Goal: Task Accomplishment & Management: Use online tool/utility

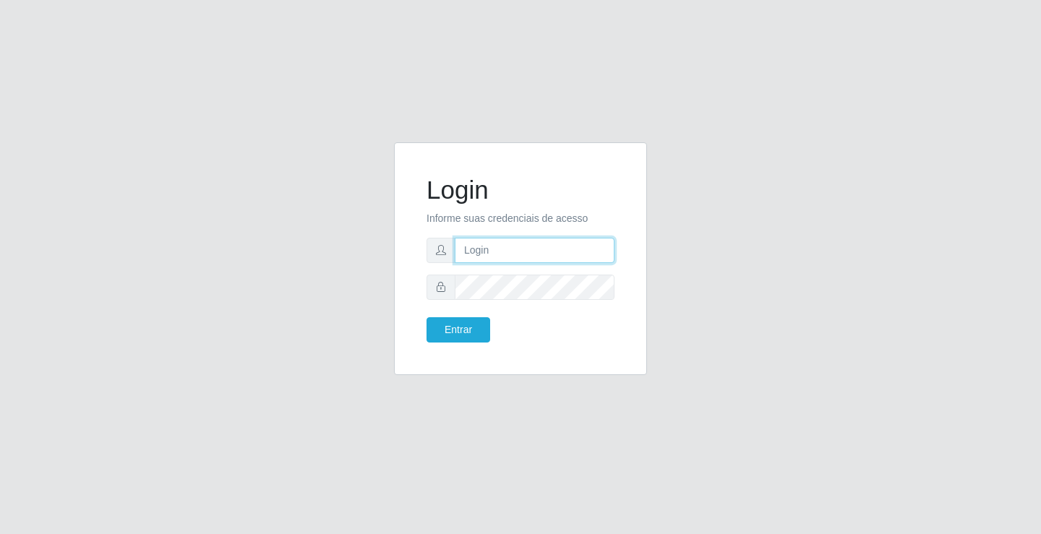
click at [492, 248] on input "text" at bounding box center [535, 250] width 160 height 25
type input "zivaneide@ideal"
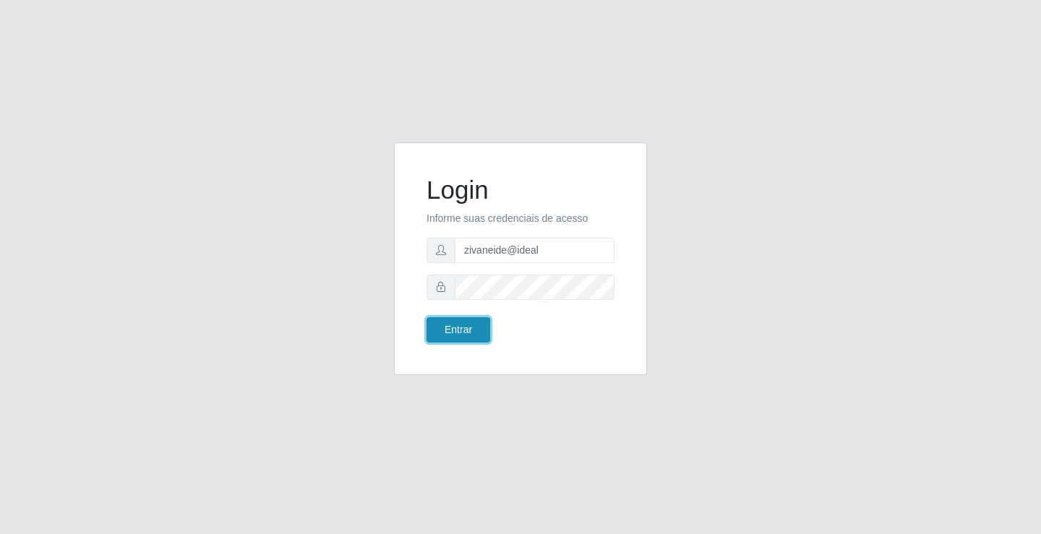
click at [481, 327] on button "Entrar" at bounding box center [458, 329] width 64 height 25
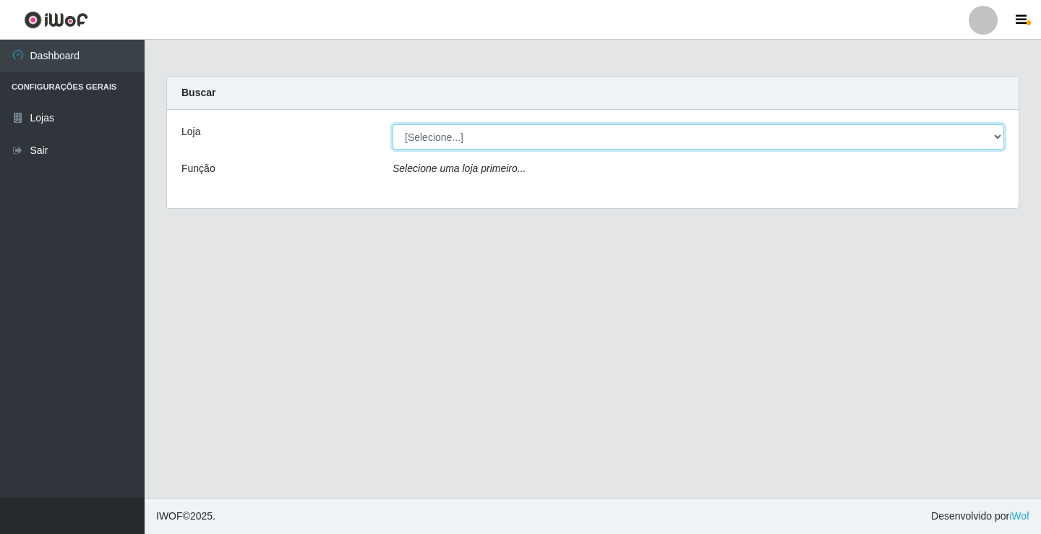
click at [995, 140] on select "[Selecione...] Ideal - Conceição" at bounding box center [699, 136] width 612 height 25
select select "231"
click at [393, 124] on select "[Selecione...] Ideal - Conceição" at bounding box center [699, 136] width 612 height 25
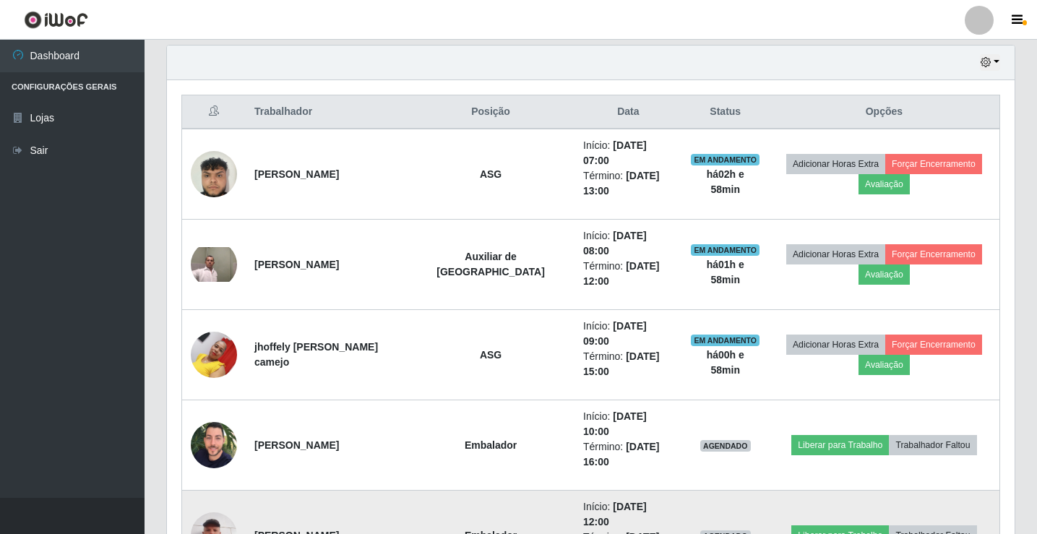
scroll to position [414, 0]
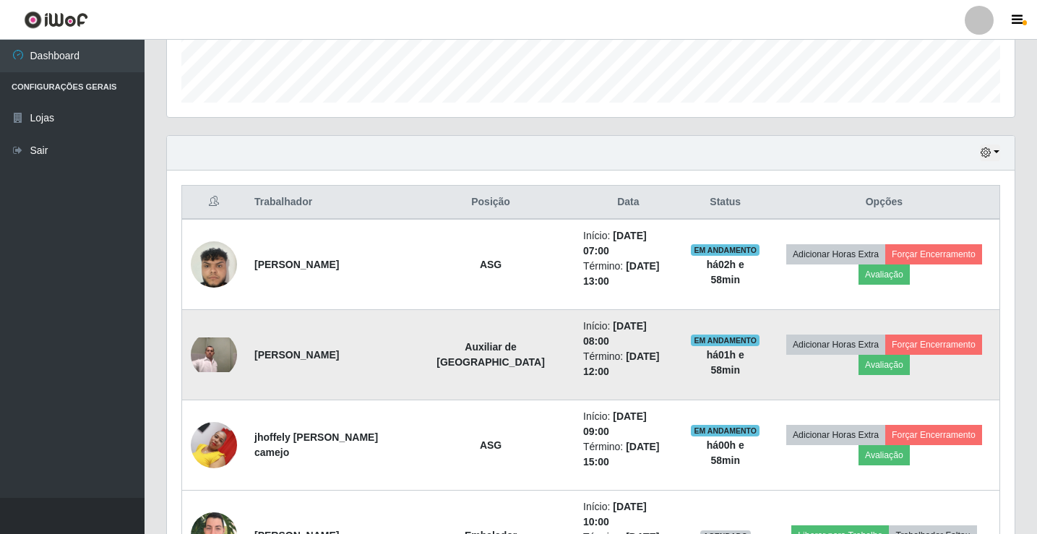
click at [222, 338] on img at bounding box center [214, 355] width 46 height 35
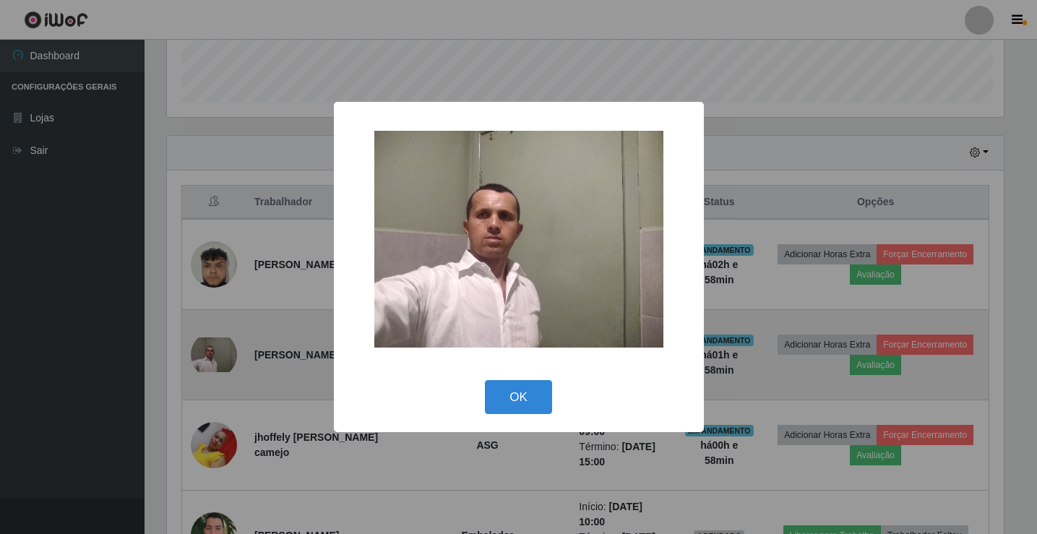
scroll to position [300, 841]
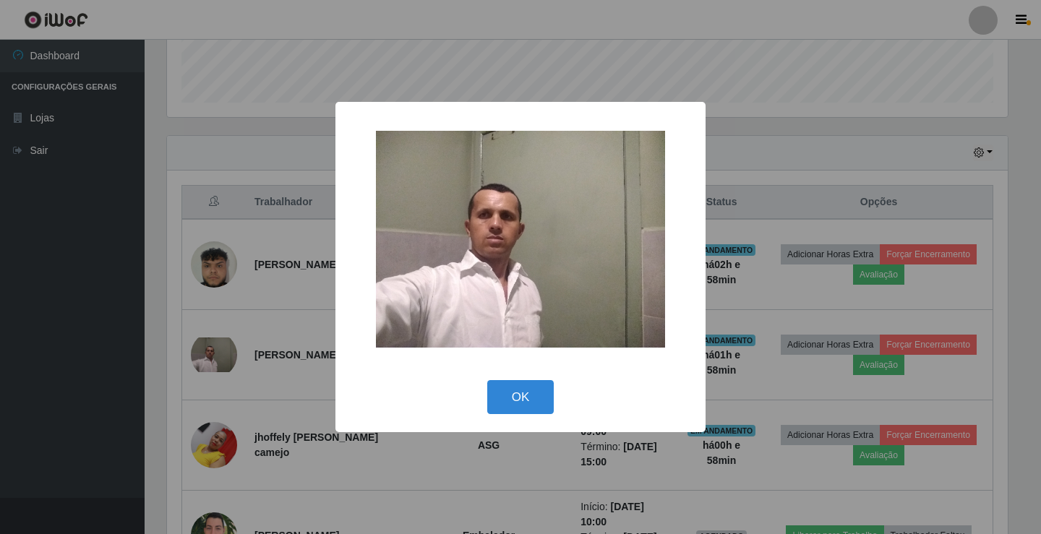
click at [228, 333] on div "× OK Cancel" at bounding box center [520, 267] width 1041 height 534
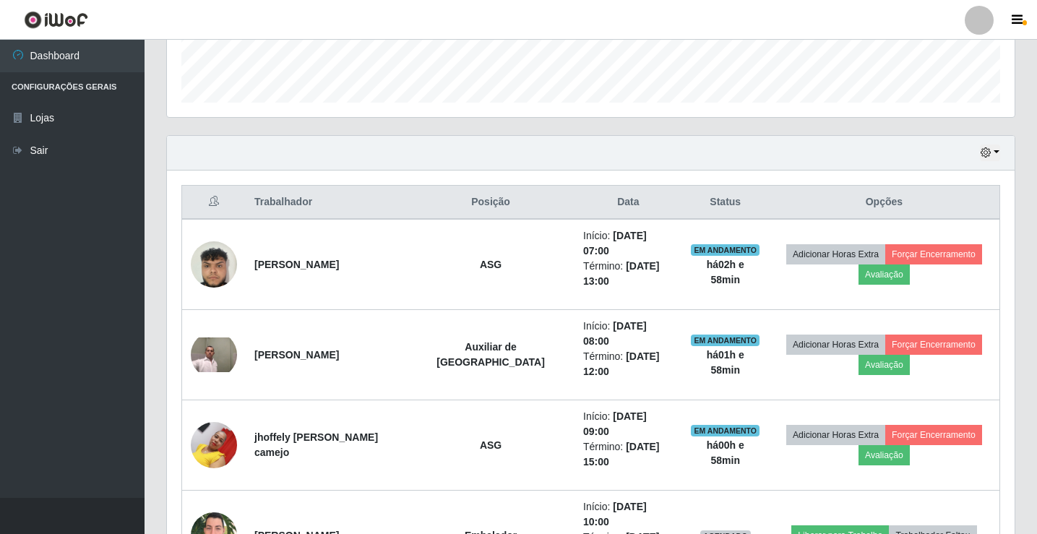
scroll to position [300, 848]
click at [70, 155] on link "Sair" at bounding box center [72, 150] width 145 height 33
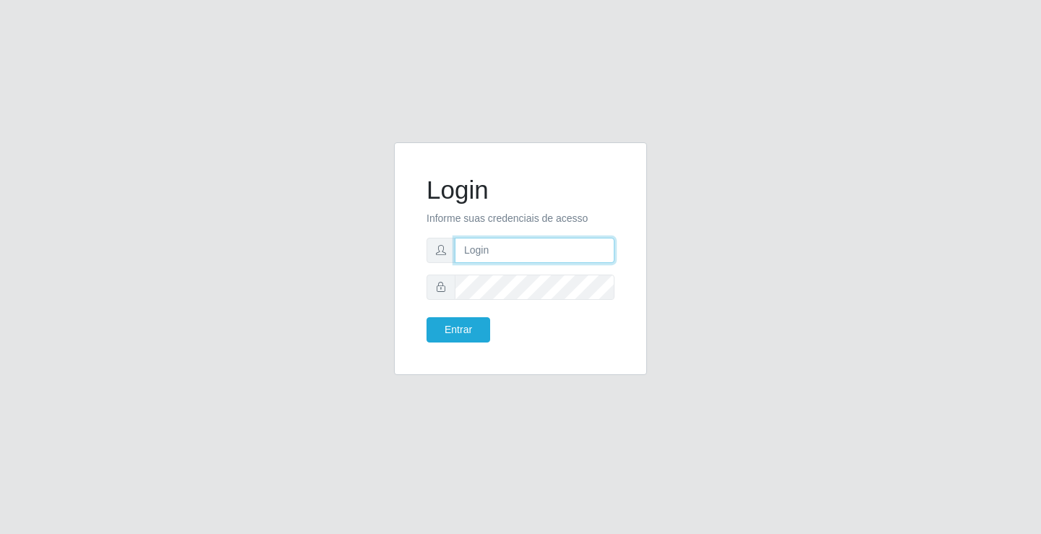
click at [558, 247] on input "text" at bounding box center [535, 250] width 160 height 25
type input "zivaneide@ideal"
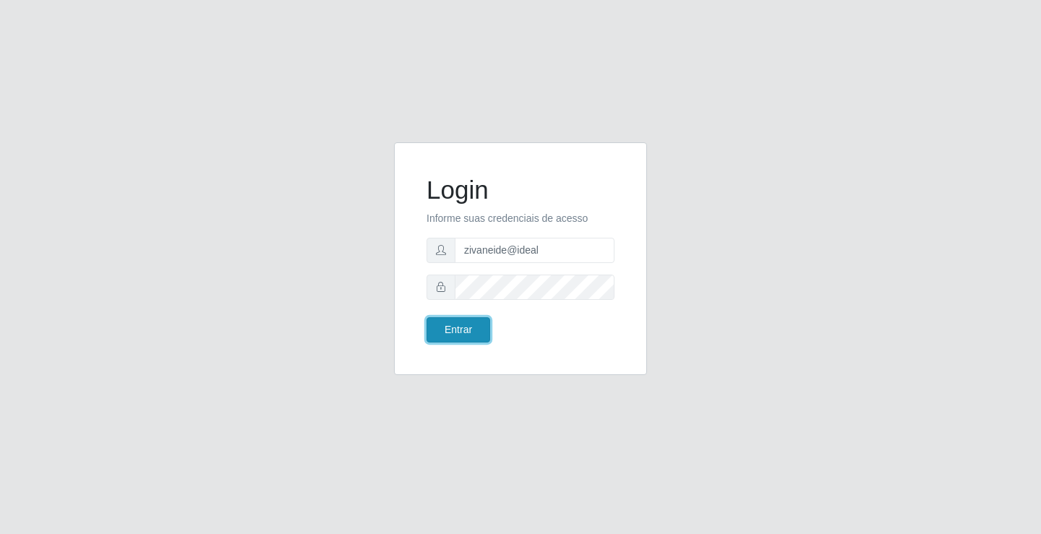
click at [452, 322] on button "Entrar" at bounding box center [458, 329] width 64 height 25
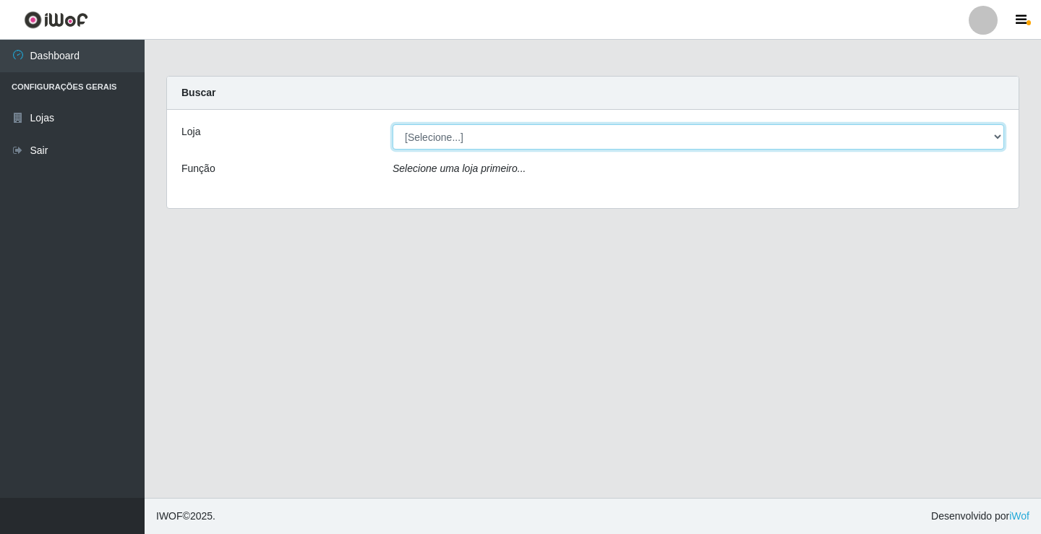
click at [1000, 142] on select "[Selecione...] Ideal - Conceição" at bounding box center [699, 136] width 612 height 25
select select "231"
click at [393, 124] on select "[Selecione...] Ideal - Conceição" at bounding box center [699, 136] width 612 height 25
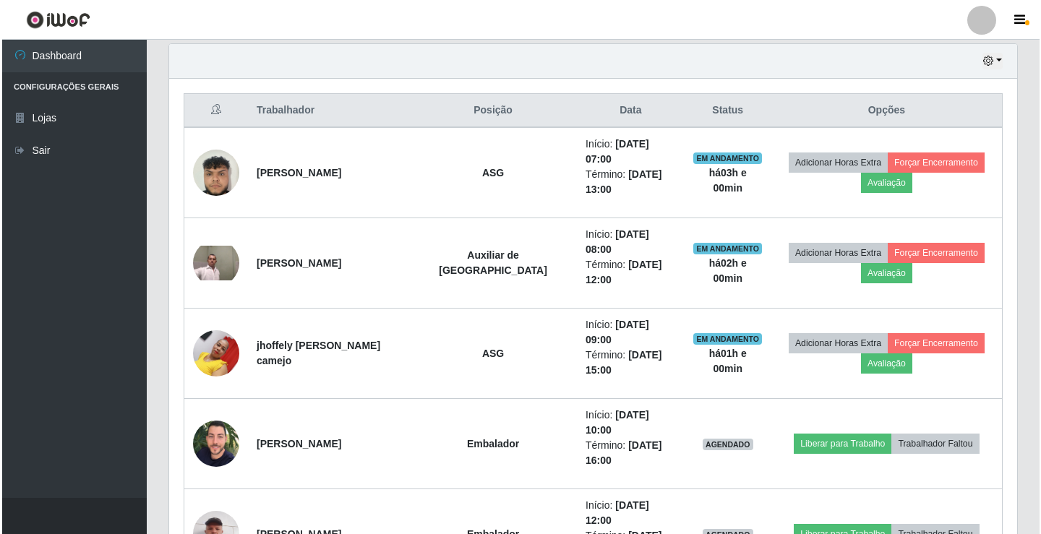
scroll to position [559, 0]
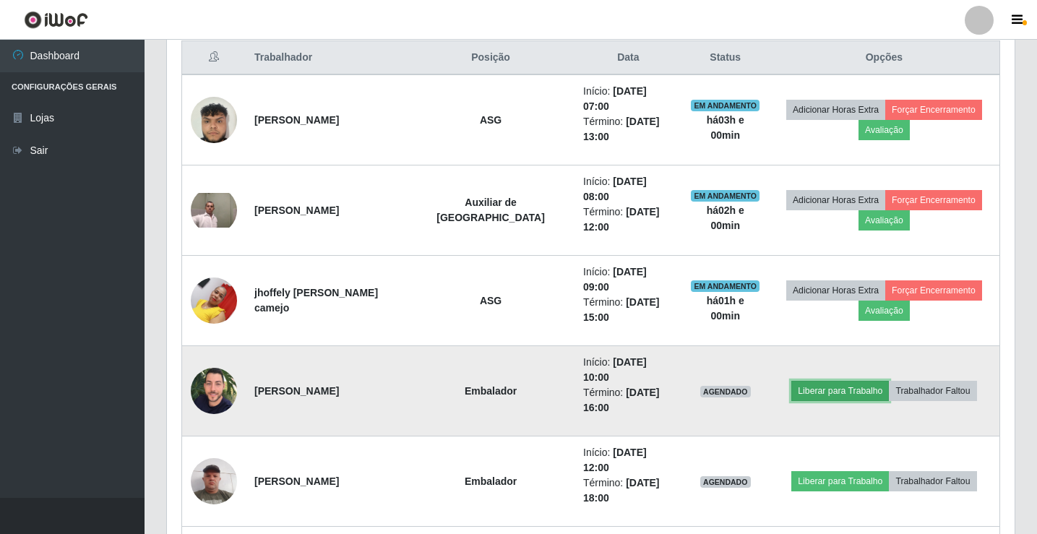
click at [801, 381] on button "Liberar para Trabalho" at bounding box center [841, 391] width 98 height 20
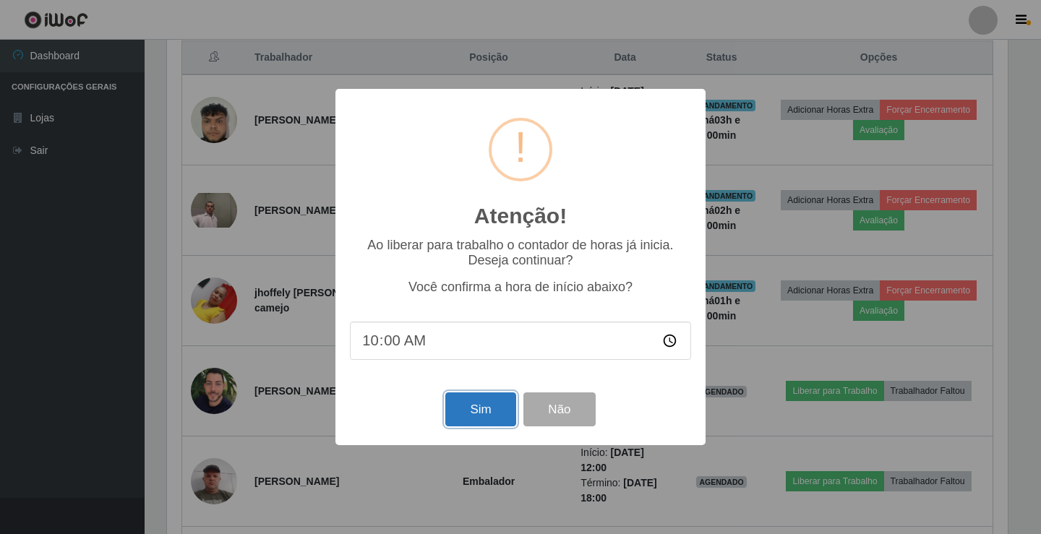
click at [489, 419] on button "Sim" at bounding box center [480, 410] width 70 height 34
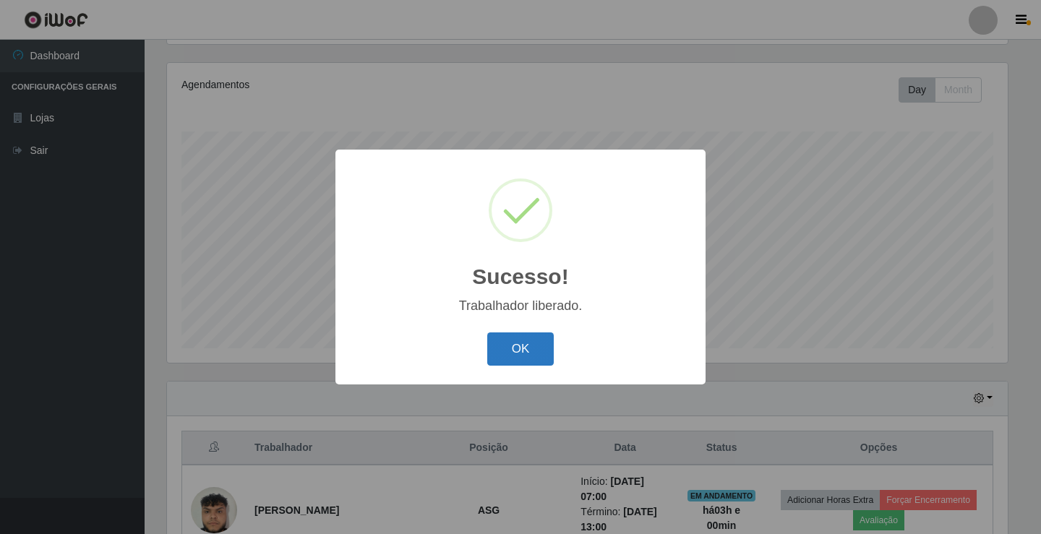
click at [520, 364] on button "OK" at bounding box center [520, 350] width 67 height 34
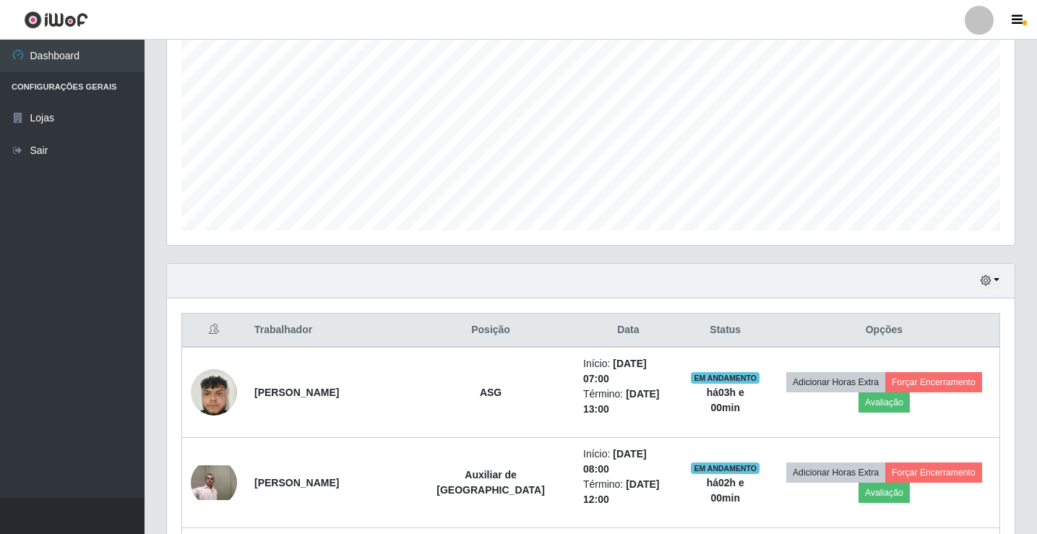
scroll to position [458, 0]
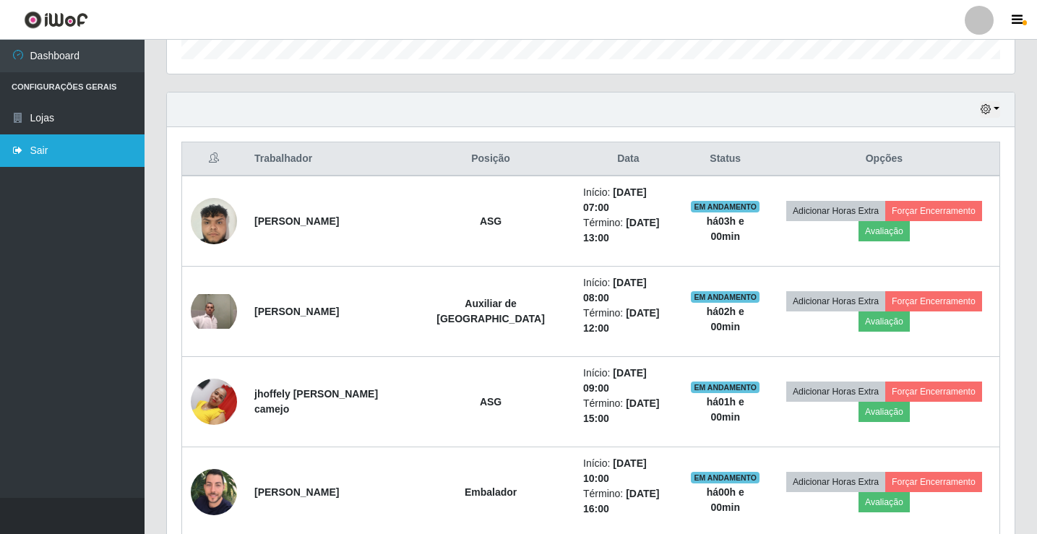
click at [92, 157] on link "Sair" at bounding box center [72, 150] width 145 height 33
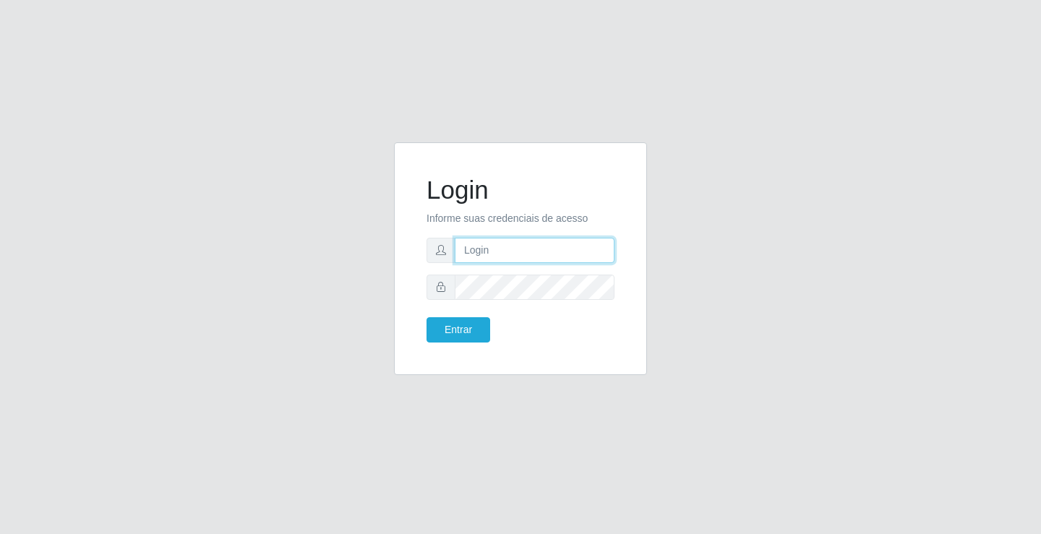
click at [507, 254] on input "text" at bounding box center [535, 250] width 160 height 25
type input "[PERSON_NAME]"
click at [426, 317] on button "Entrar" at bounding box center [458, 329] width 64 height 25
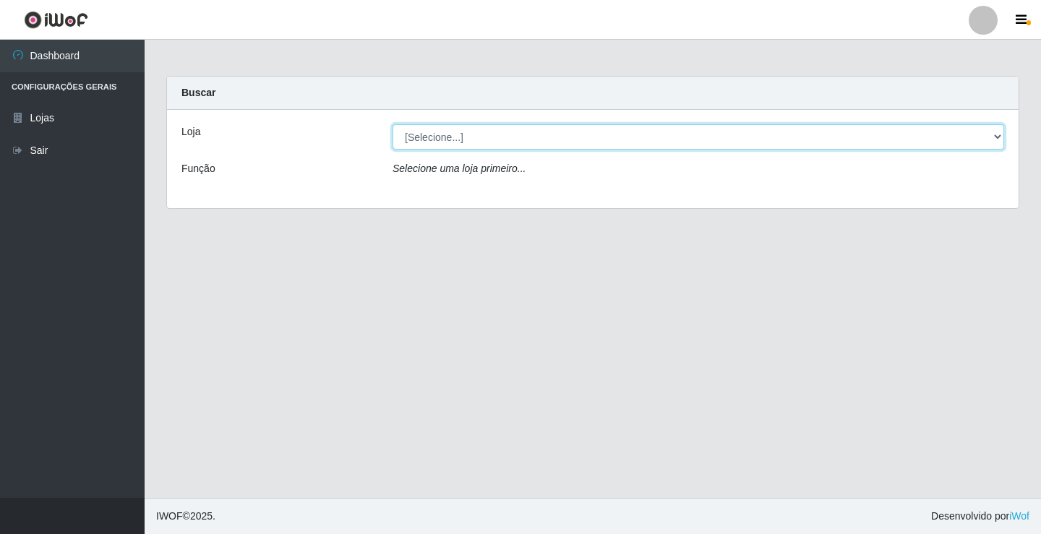
click at [569, 137] on select "[Selecione...] Ideal - Conceição" at bounding box center [699, 136] width 612 height 25
select select "231"
click at [393, 124] on select "[Selecione...] Ideal - Conceição" at bounding box center [699, 136] width 612 height 25
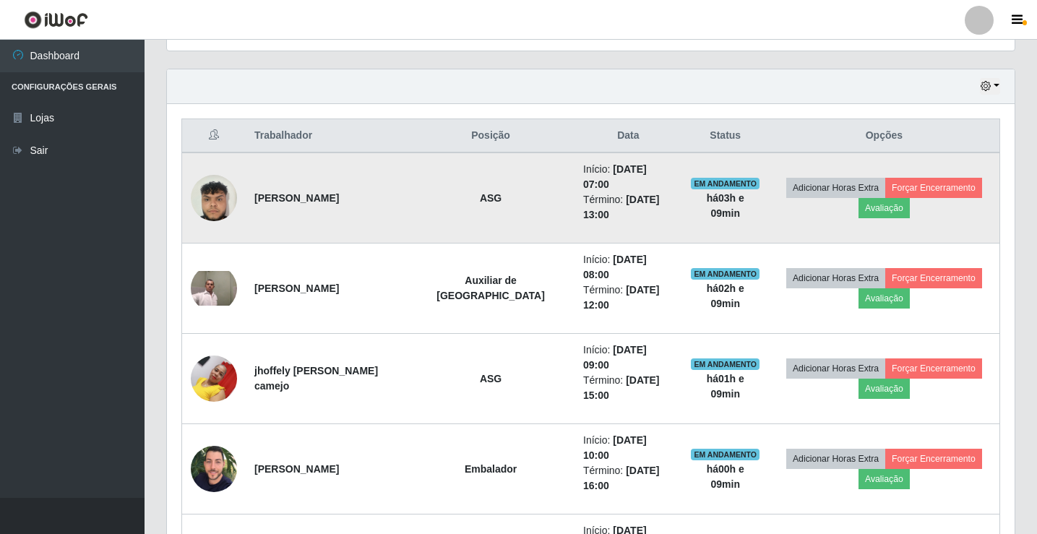
scroll to position [506, 0]
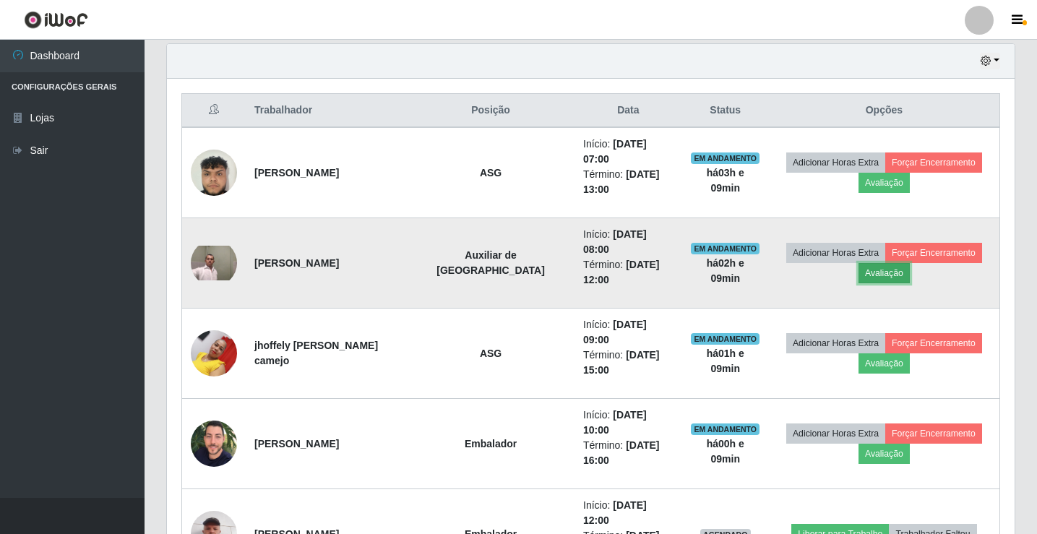
click at [873, 263] on button "Avaliação" at bounding box center [884, 273] width 51 height 20
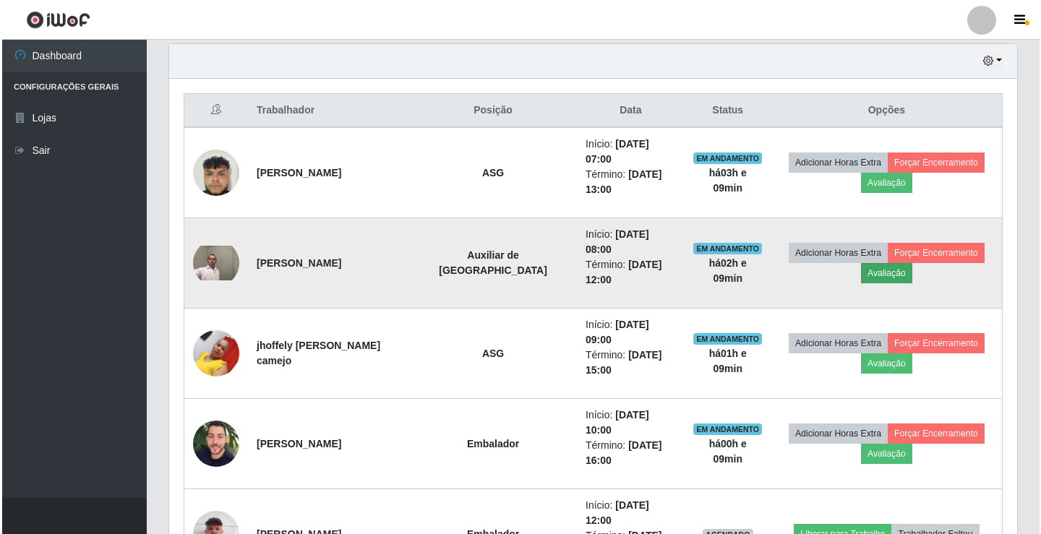
scroll to position [300, 841]
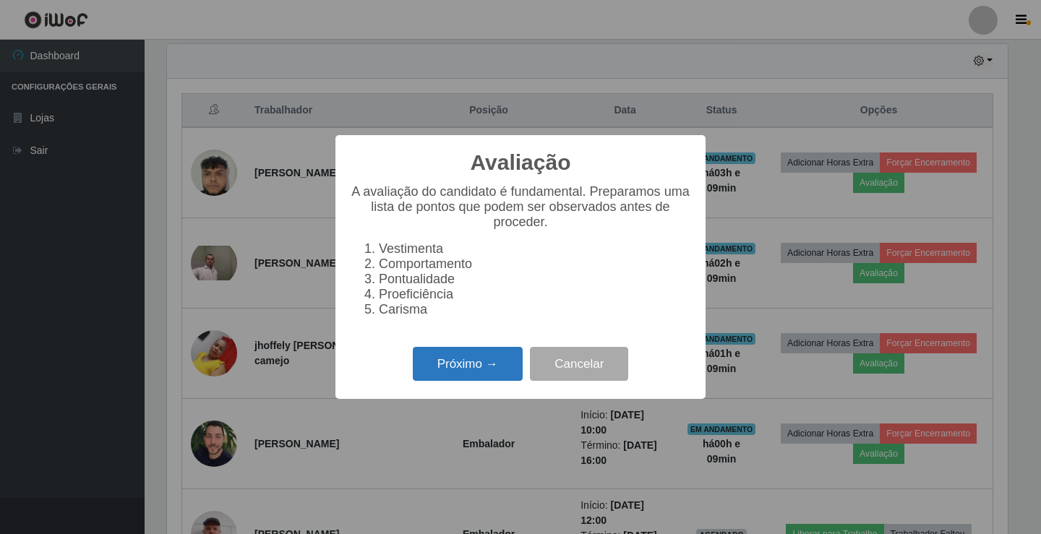
click at [489, 372] on button "Próximo →" at bounding box center [468, 364] width 110 height 34
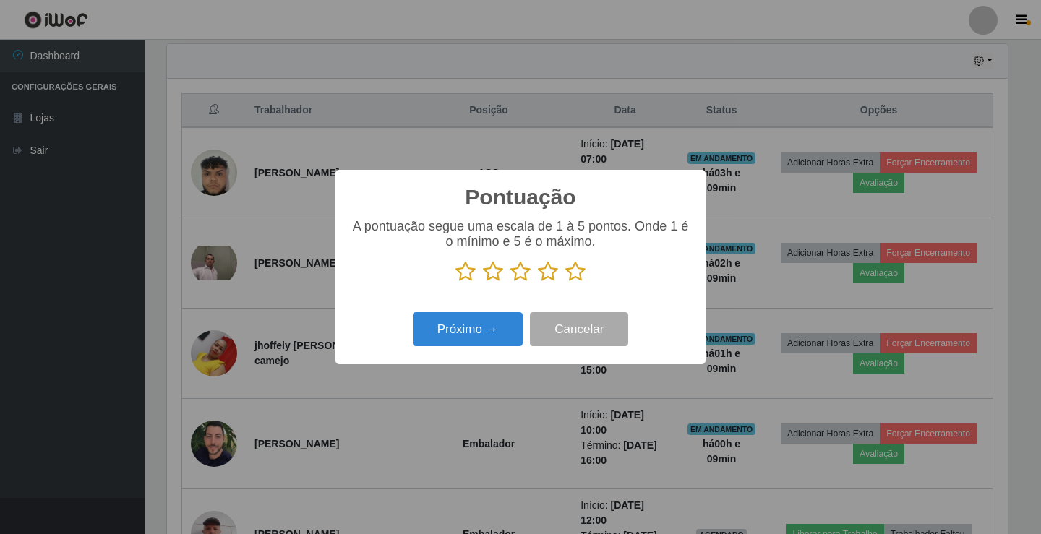
click at [516, 278] on icon at bounding box center [520, 272] width 20 height 22
click at [510, 283] on input "radio" at bounding box center [510, 283] width 0 height 0
click at [489, 330] on button "Próximo →" at bounding box center [468, 329] width 110 height 34
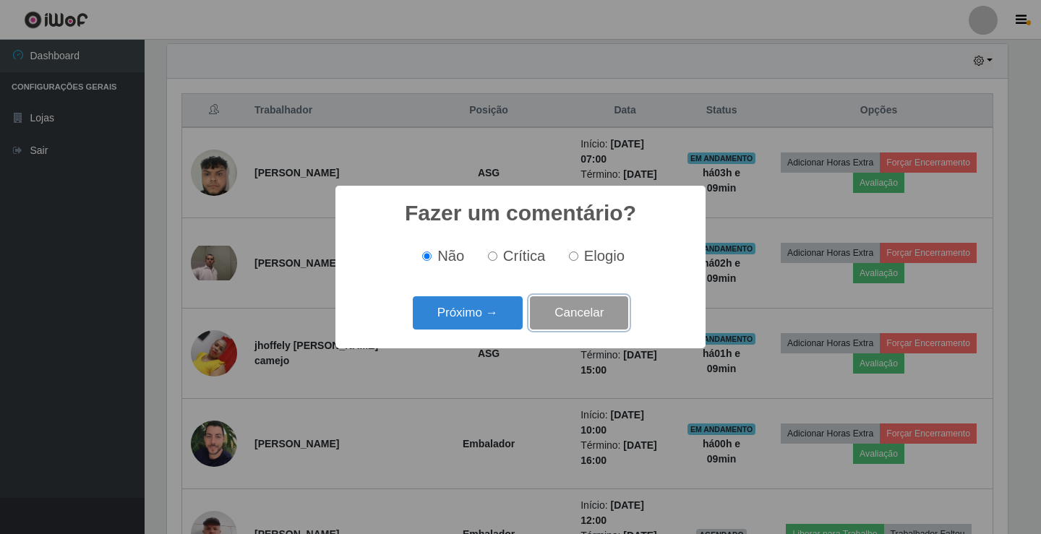
click at [573, 308] on button "Cancelar" at bounding box center [579, 313] width 98 height 34
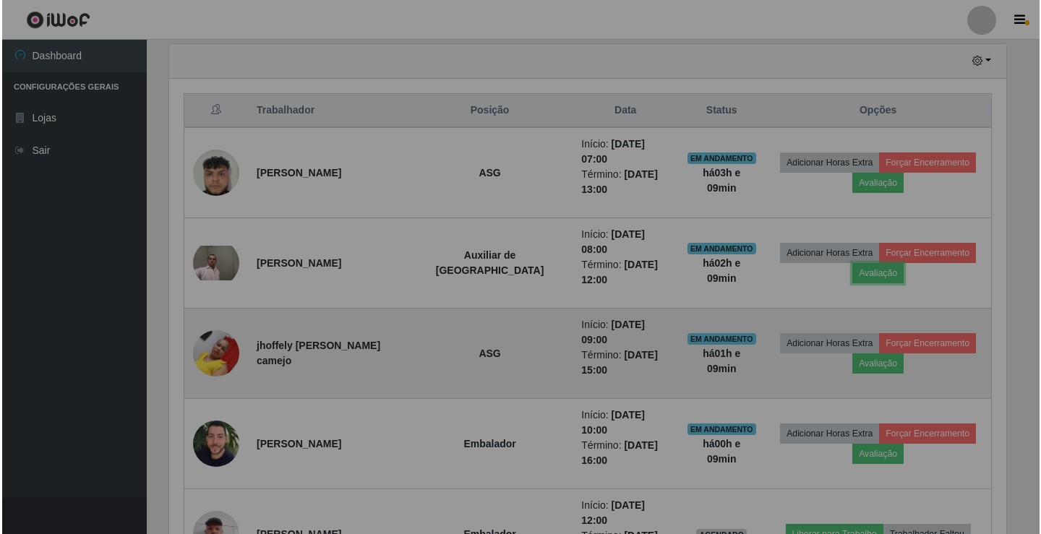
scroll to position [300, 848]
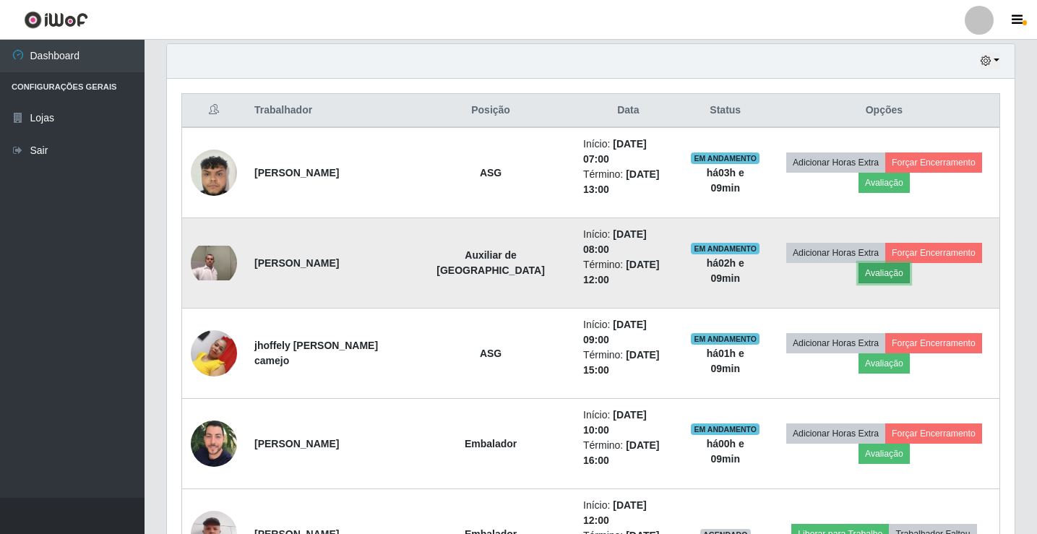
click at [859, 263] on button "Avaliação" at bounding box center [884, 273] width 51 height 20
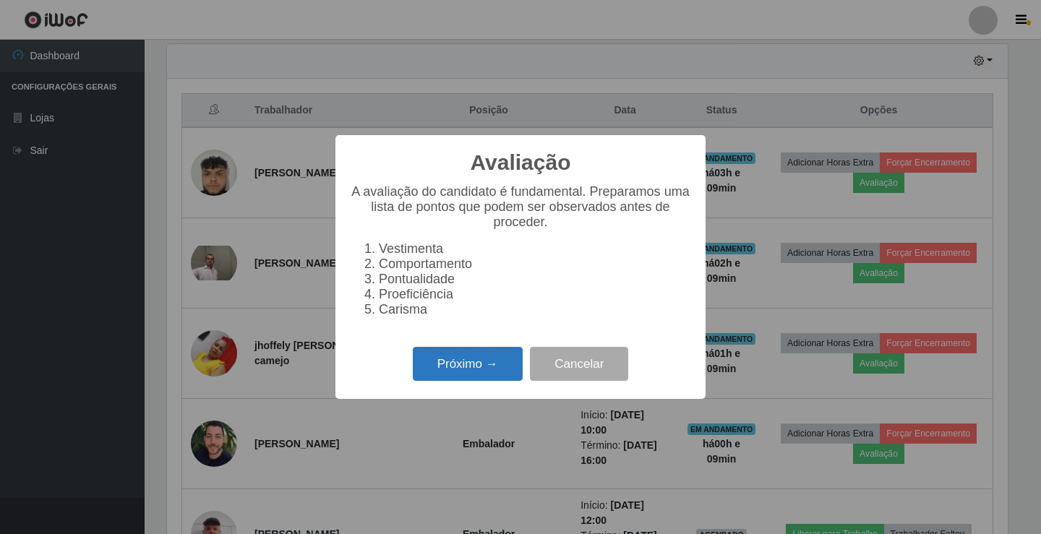
click at [474, 357] on button "Próximo →" at bounding box center [468, 364] width 110 height 34
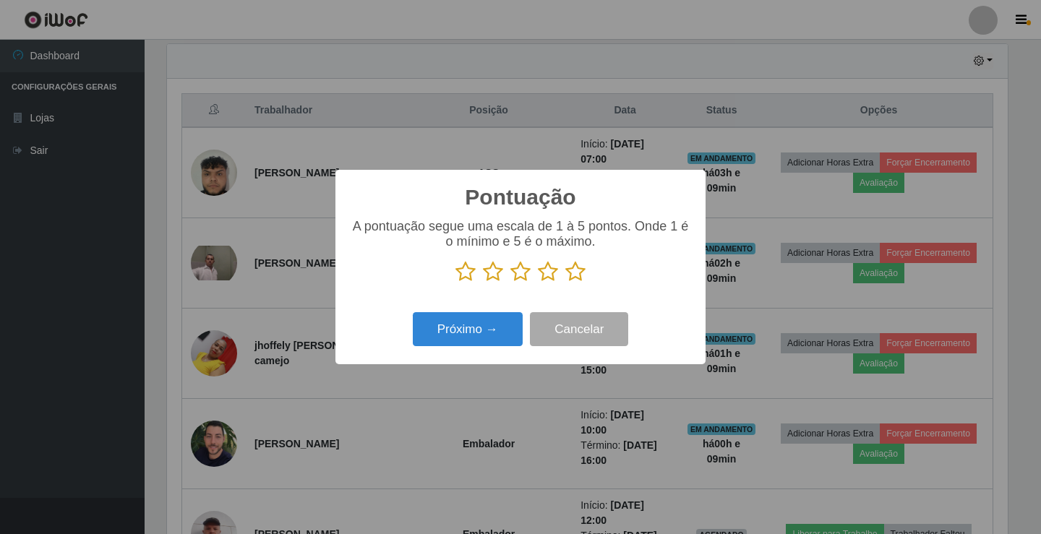
click at [498, 279] on icon at bounding box center [493, 272] width 20 height 22
click at [483, 283] on input "radio" at bounding box center [483, 283] width 0 height 0
click at [515, 267] on icon at bounding box center [520, 272] width 20 height 22
click at [510, 283] on input "radio" at bounding box center [510, 283] width 0 height 0
click at [471, 322] on button "Próximo →" at bounding box center [468, 329] width 110 height 34
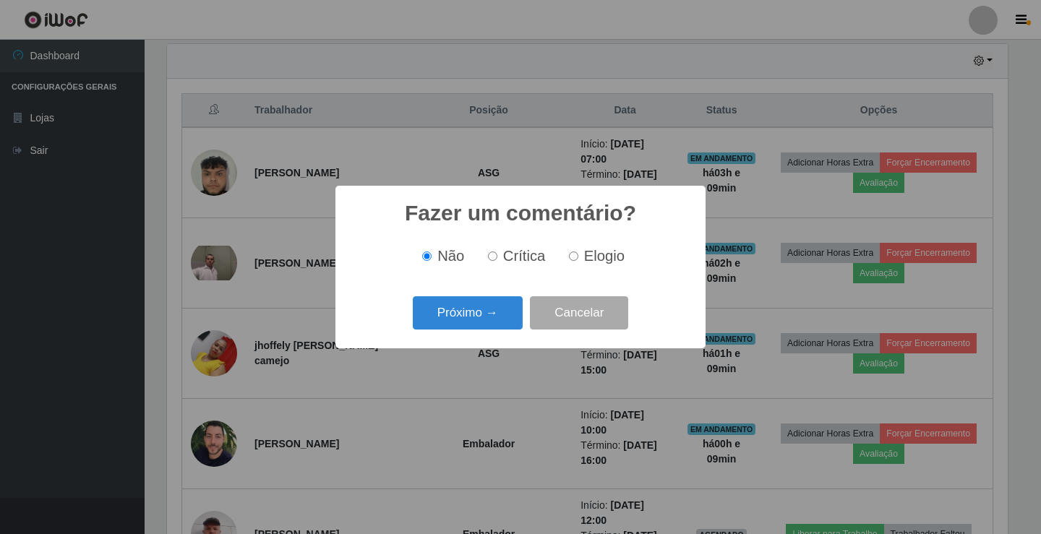
click at [471, 322] on button "Próximo →" at bounding box center [468, 313] width 110 height 34
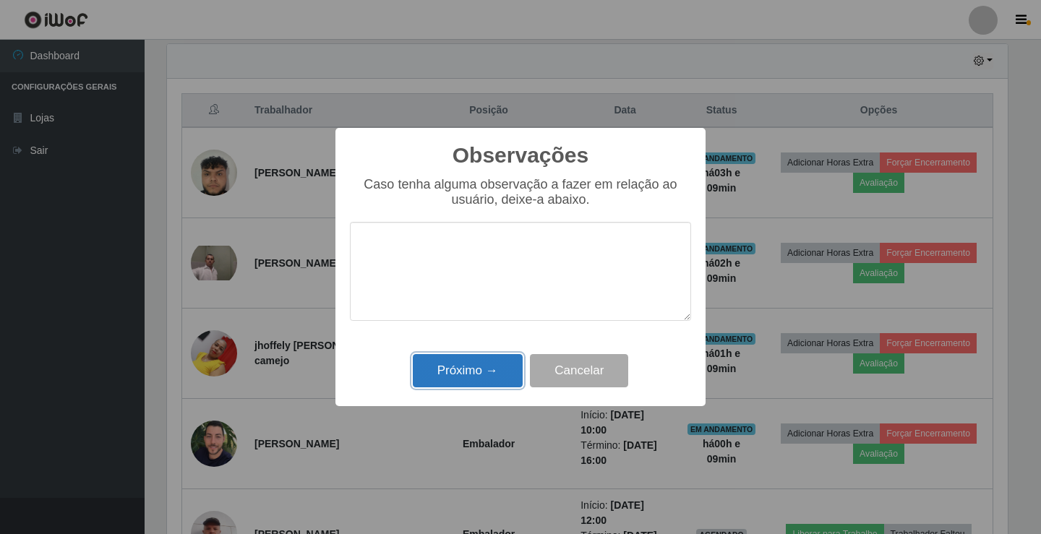
click at [478, 375] on button "Próximo →" at bounding box center [468, 371] width 110 height 34
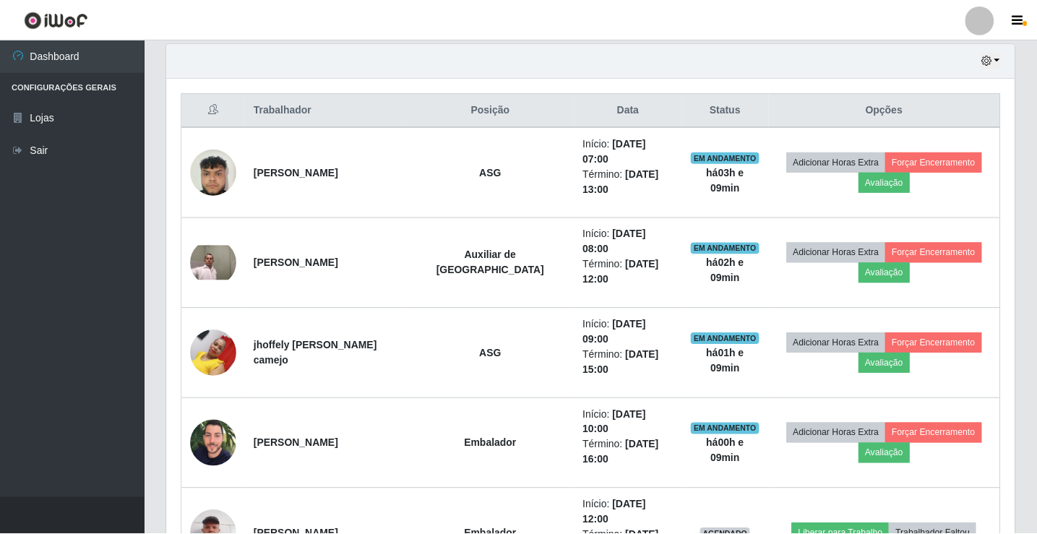
scroll to position [300, 848]
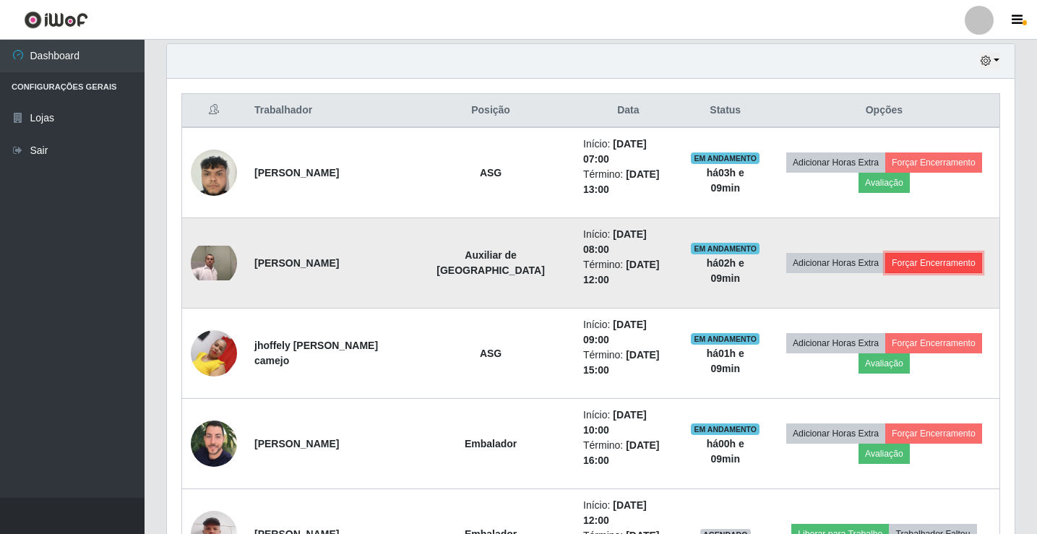
click at [948, 253] on button "Forçar Encerramento" at bounding box center [934, 263] width 97 height 20
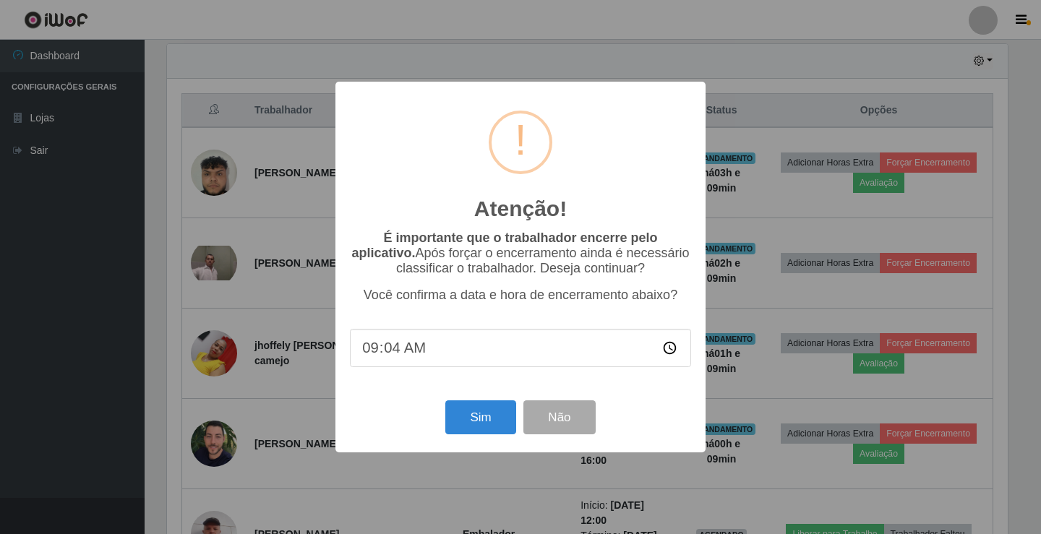
type input "09:40"
click at [481, 419] on button "Sim" at bounding box center [480, 417] width 70 height 34
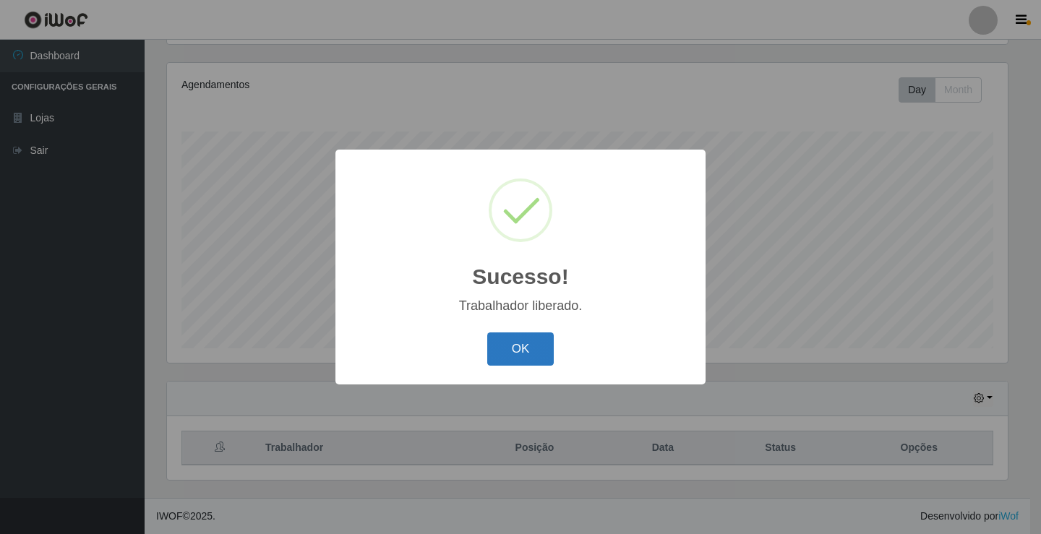
click at [513, 348] on button "OK" at bounding box center [520, 350] width 67 height 34
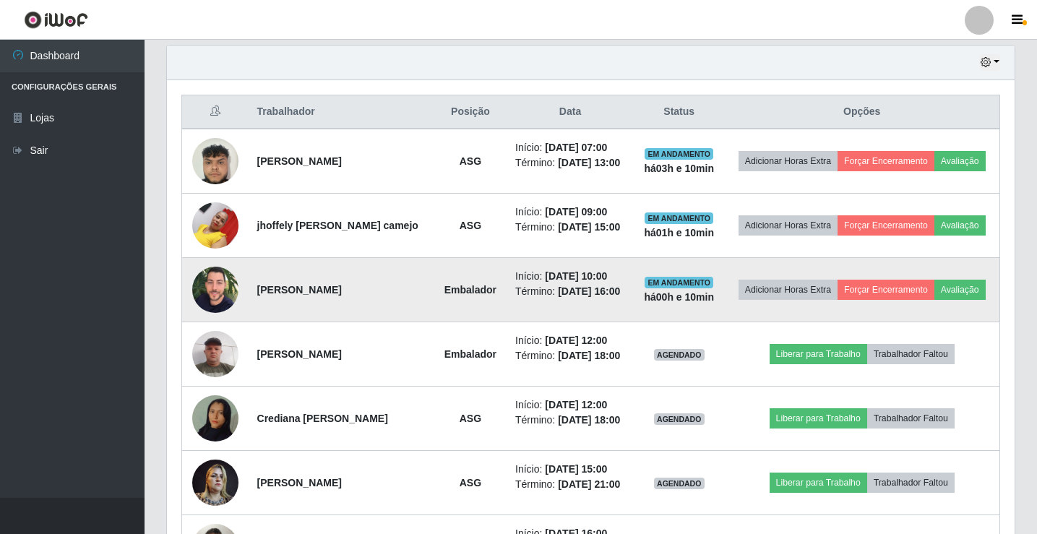
scroll to position [530, 0]
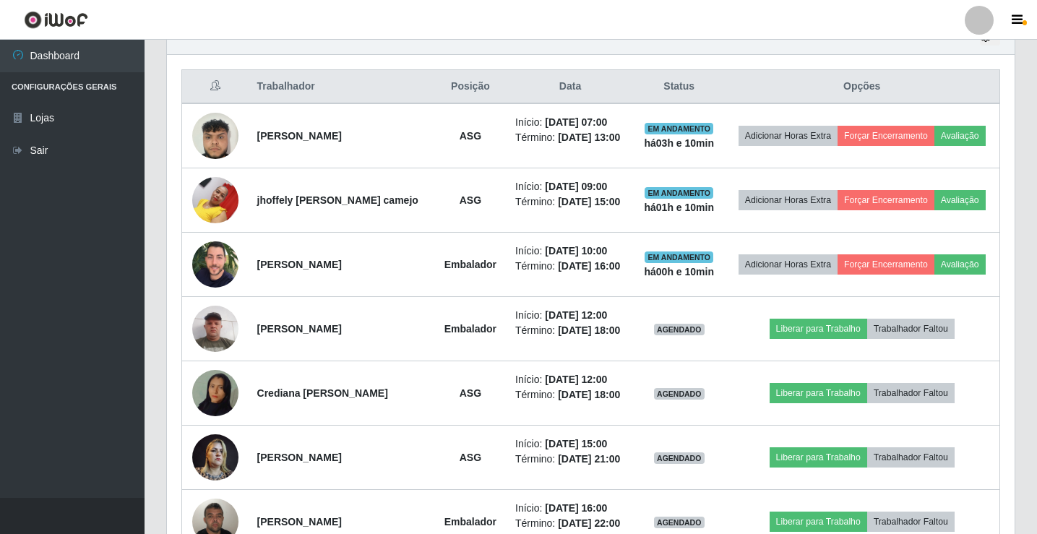
click at [985, 20] on div at bounding box center [979, 20] width 29 height 29
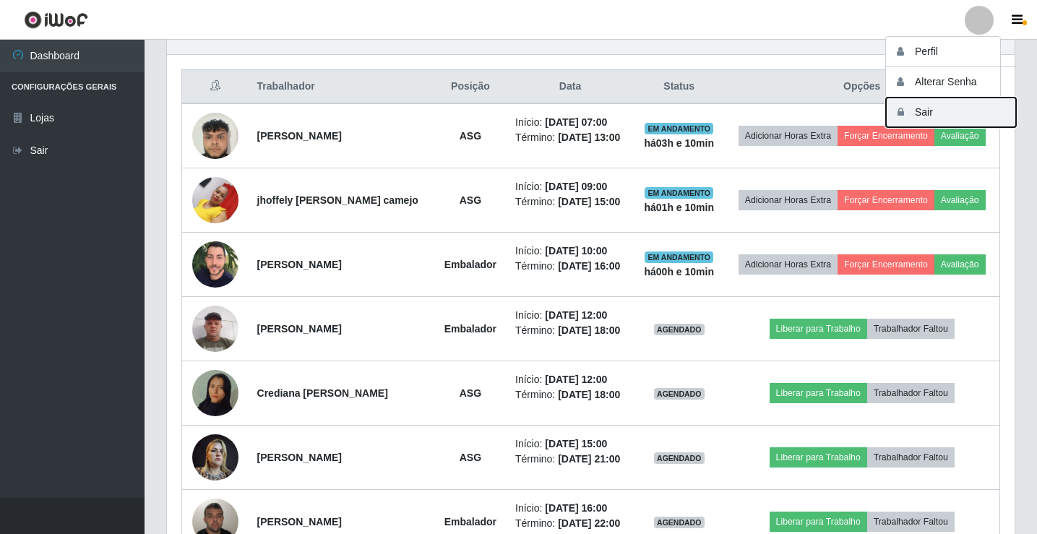
click at [959, 122] on button "Sair" at bounding box center [951, 113] width 130 height 30
